Goal: Information Seeking & Learning: Find specific fact

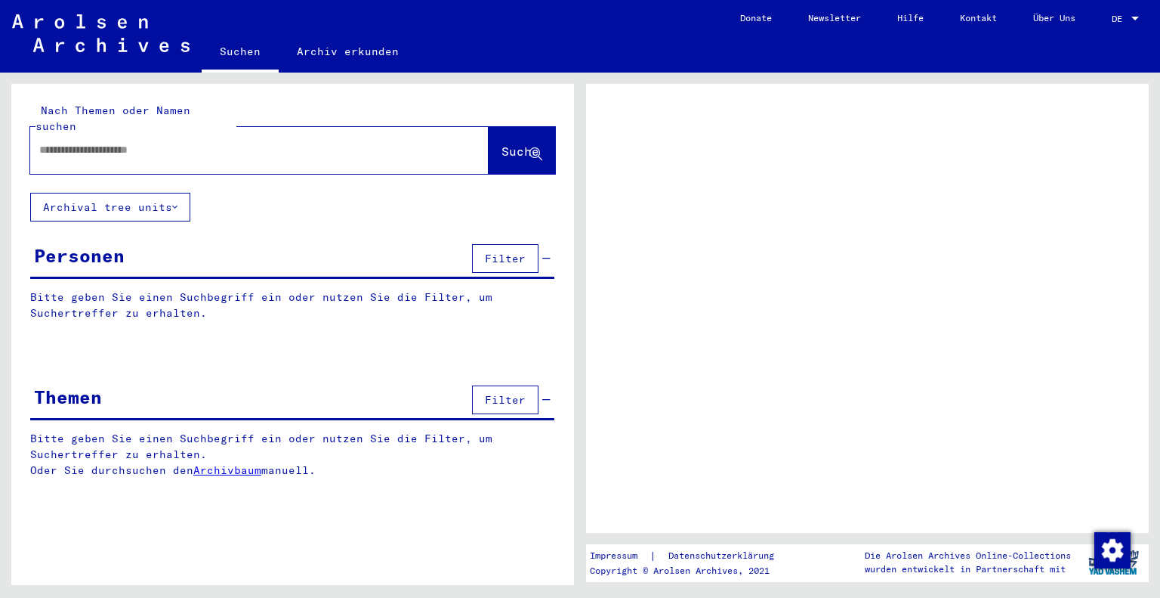
click at [143, 144] on div at bounding box center [241, 150] width 422 height 34
click at [143, 142] on input "text" at bounding box center [245, 150] width 413 height 16
type input "********"
click at [506, 144] on span "Suche" at bounding box center [521, 151] width 38 height 15
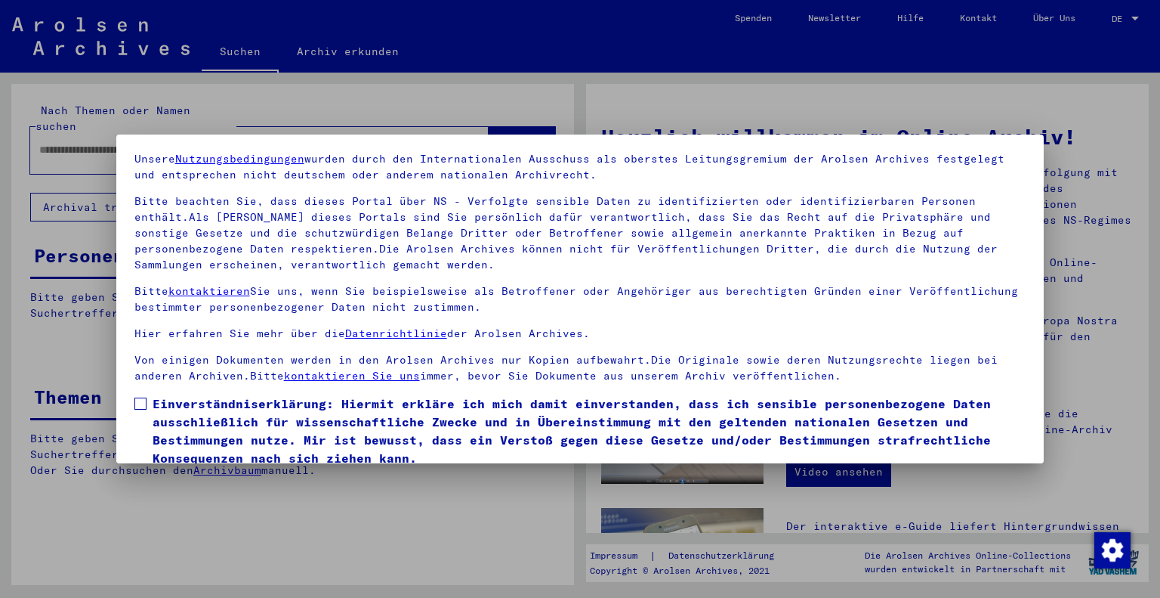
scroll to position [109, 0]
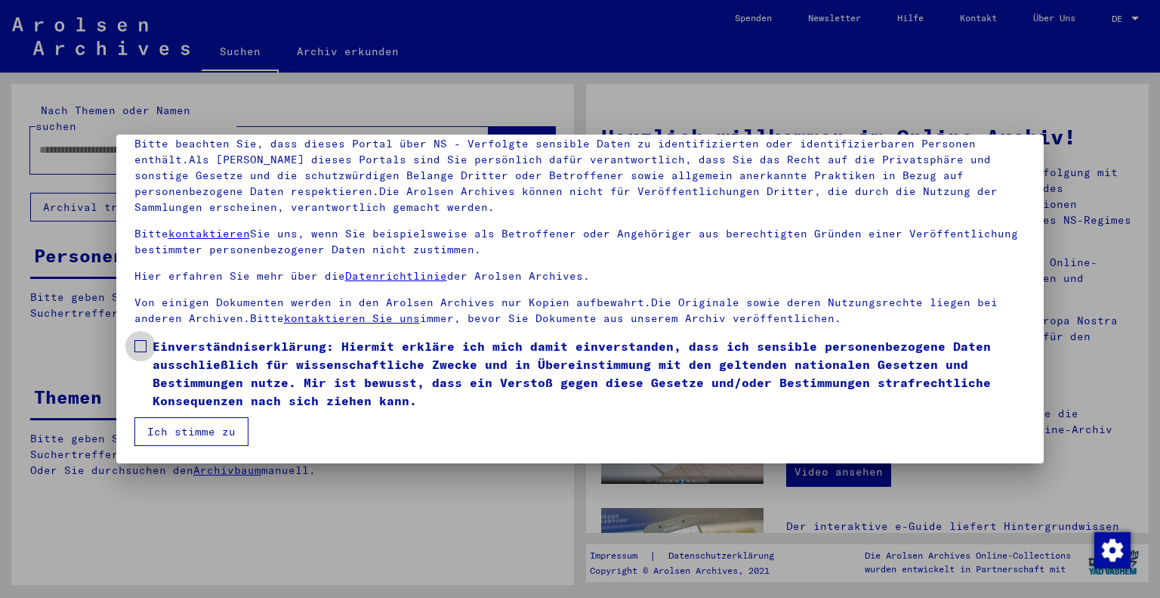
click at [147, 351] on label "Einverständniserklärung: Hiermit erkläre ich mich damit einverstanden, dass ich…" at bounding box center [580, 373] width 892 height 73
click at [172, 422] on button "Ich stimme zu" at bounding box center [191, 431] width 114 height 29
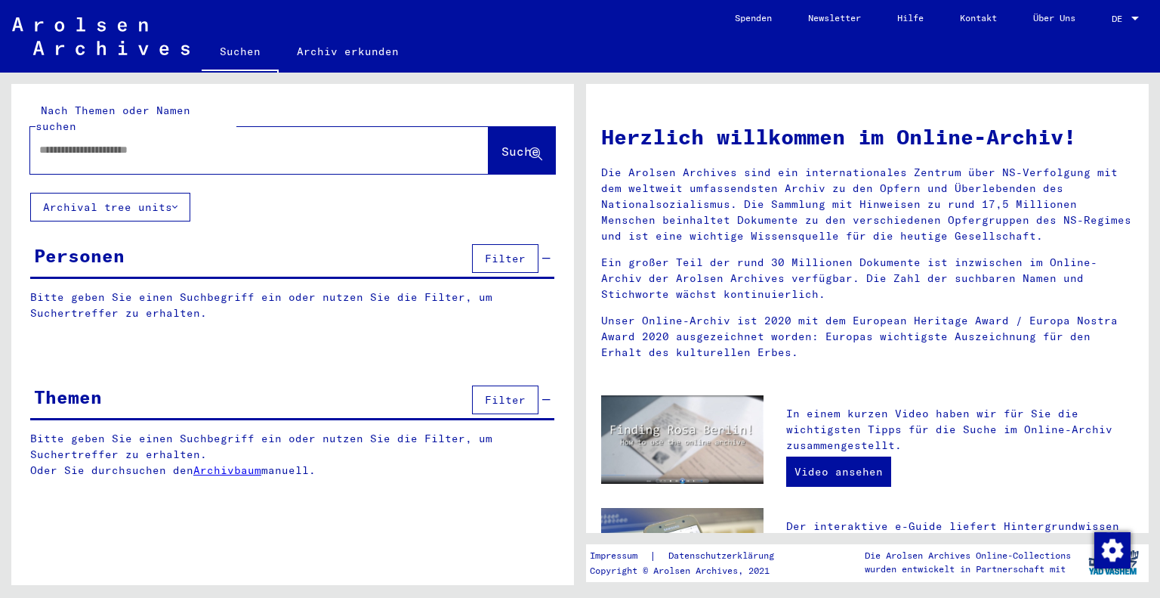
click at [292, 142] on input "text" at bounding box center [241, 150] width 404 height 16
type input "********"
click at [502, 144] on span "Suche" at bounding box center [521, 151] width 38 height 15
click at [503, 144] on span "Suche" at bounding box center [521, 151] width 38 height 15
